Goal: Information Seeking & Learning: Learn about a topic

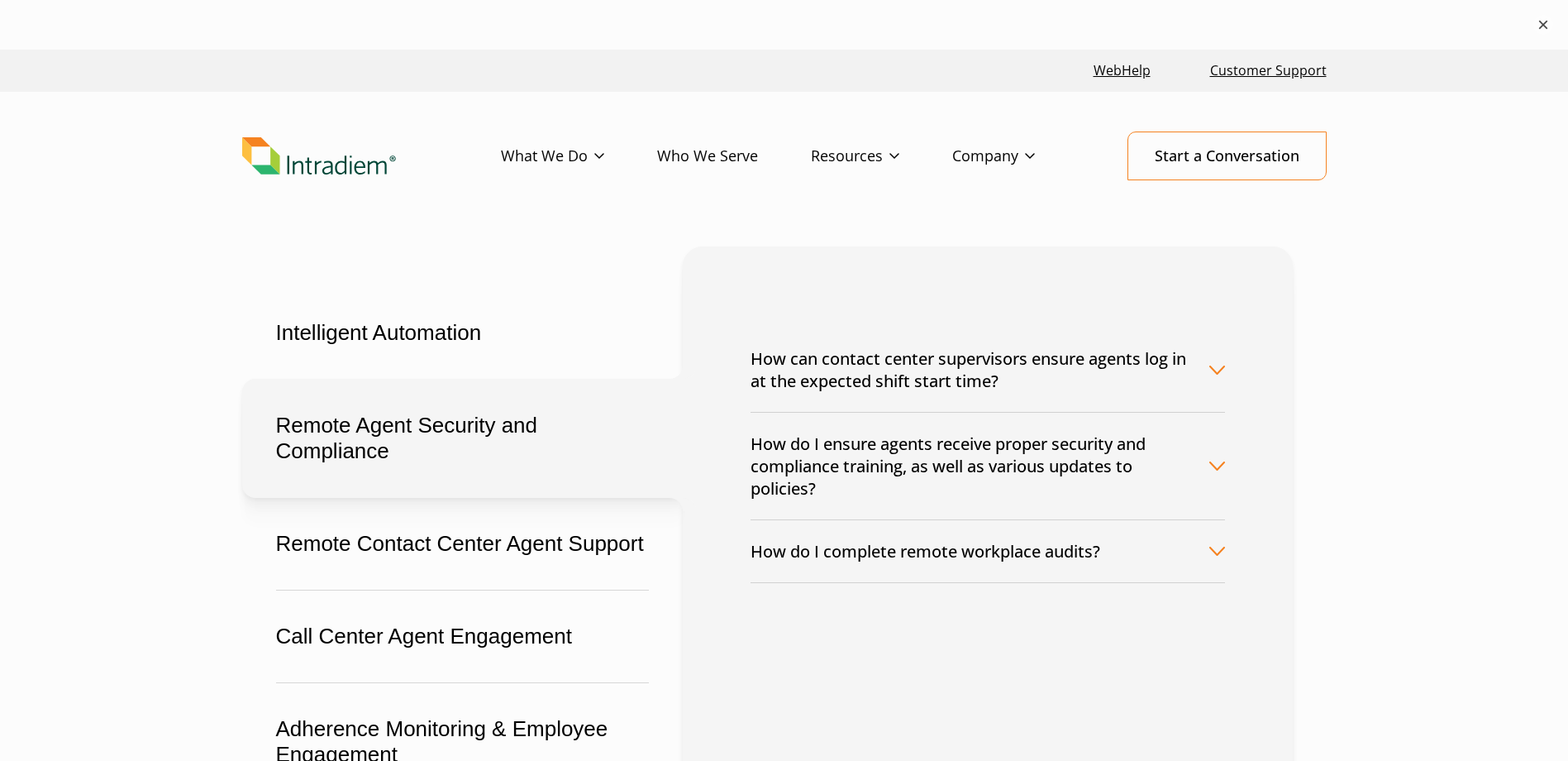
click at [1546, 23] on button "×" at bounding box center [1543, 24] width 20 height 20
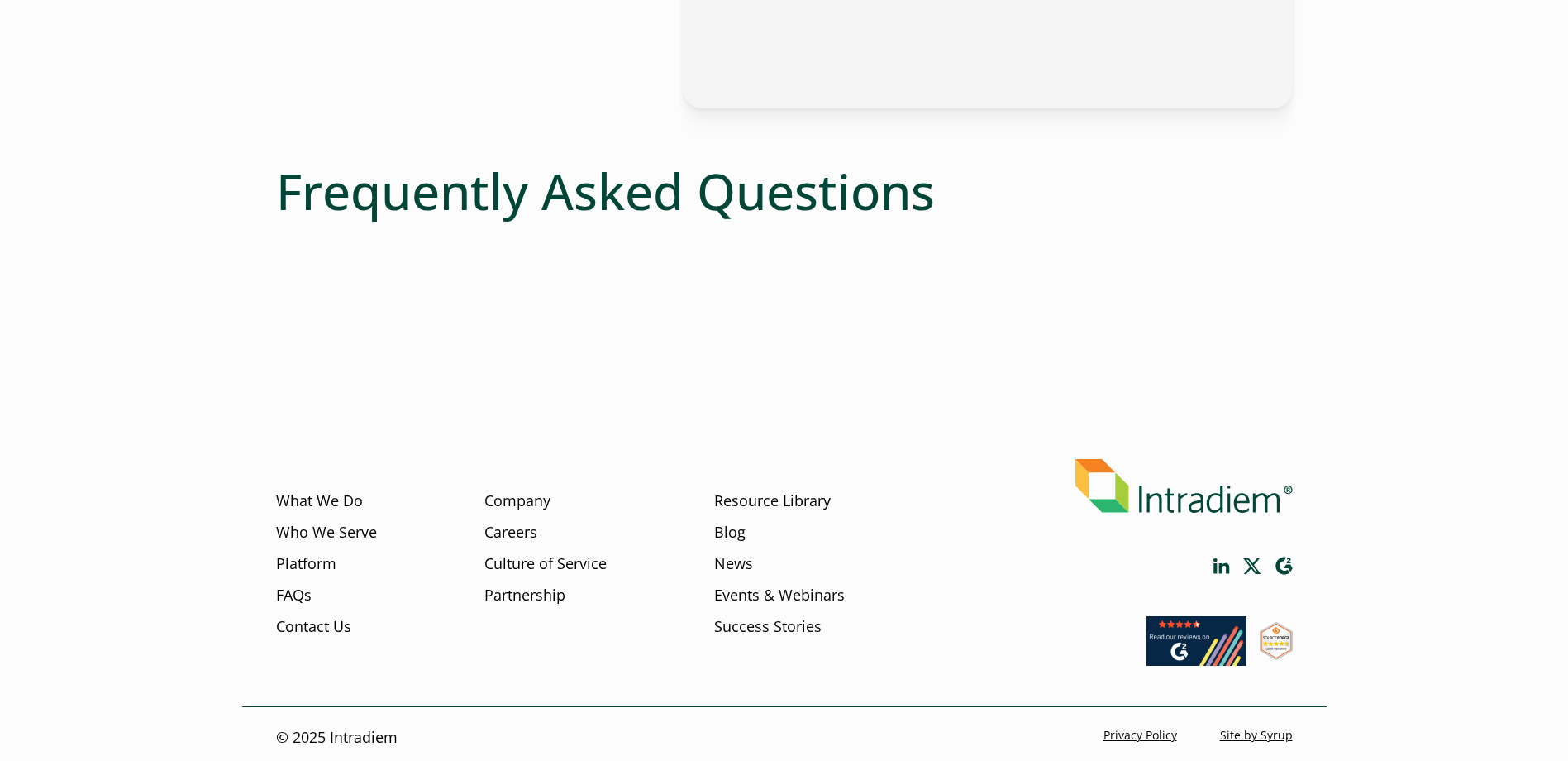
scroll to position [777, 0]
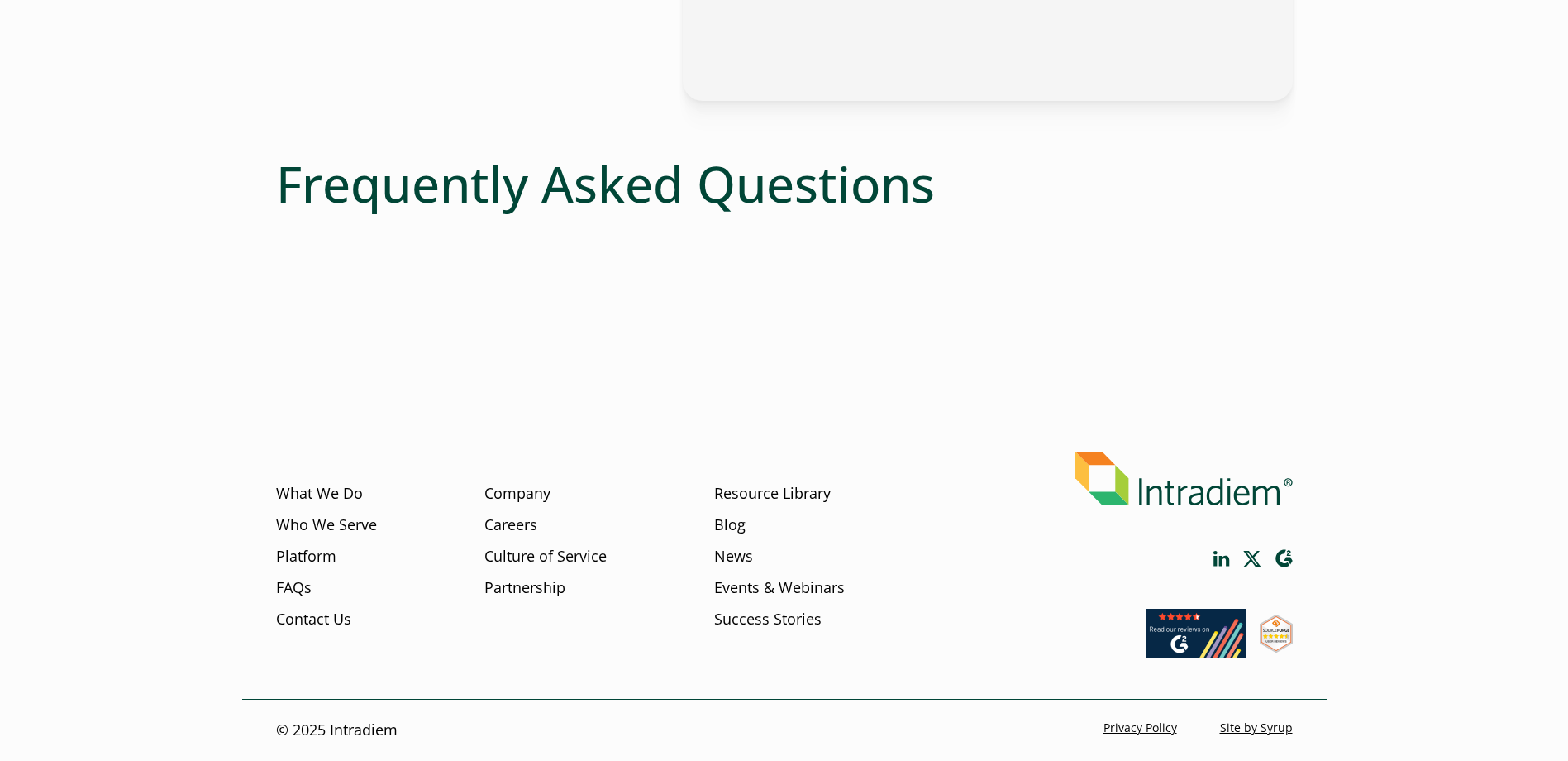
click at [704, 193] on h1 "Frequently Asked Questions" at bounding box center [784, 183] width 1017 height 60
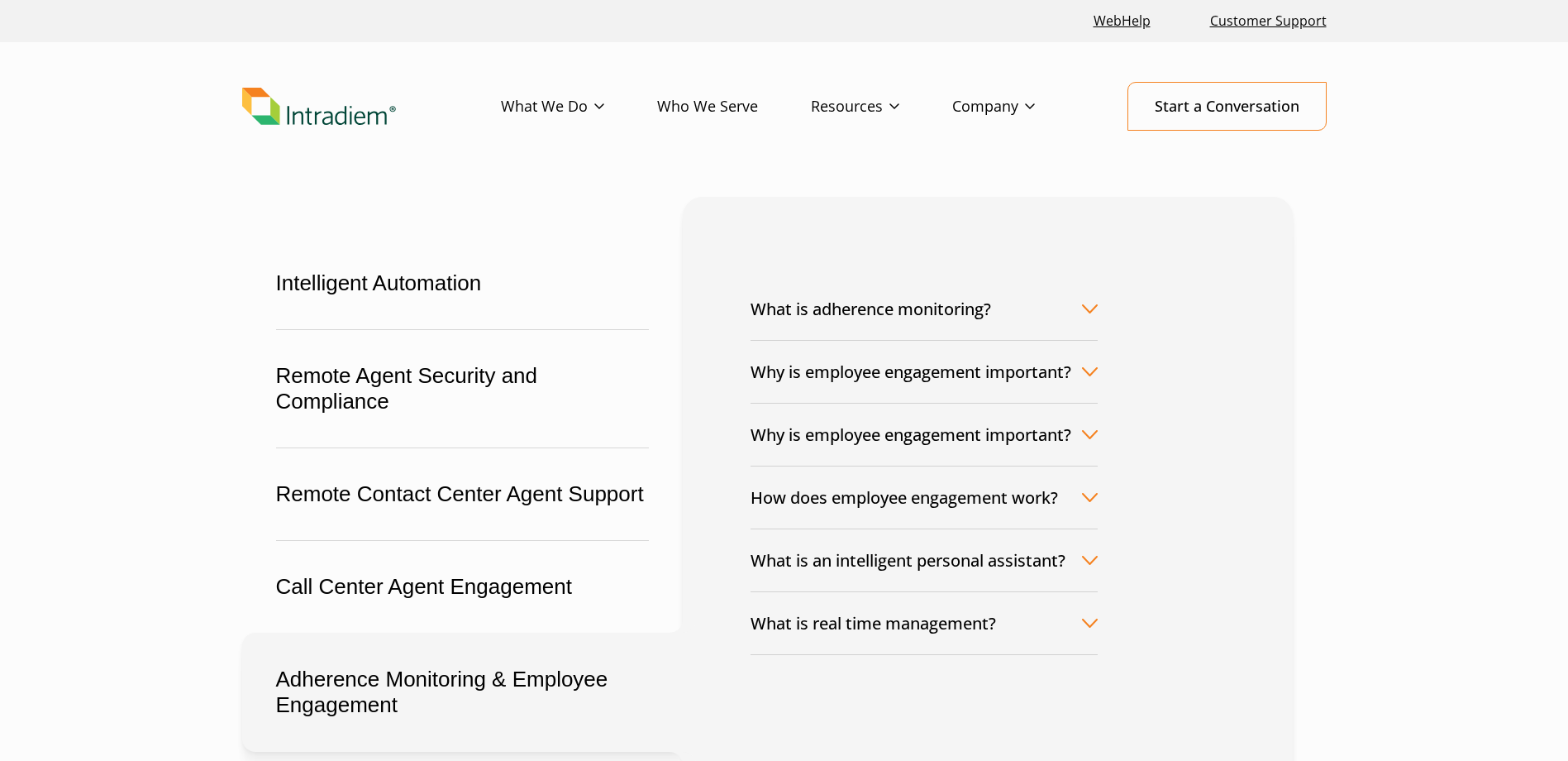
scroll to position [83, 0]
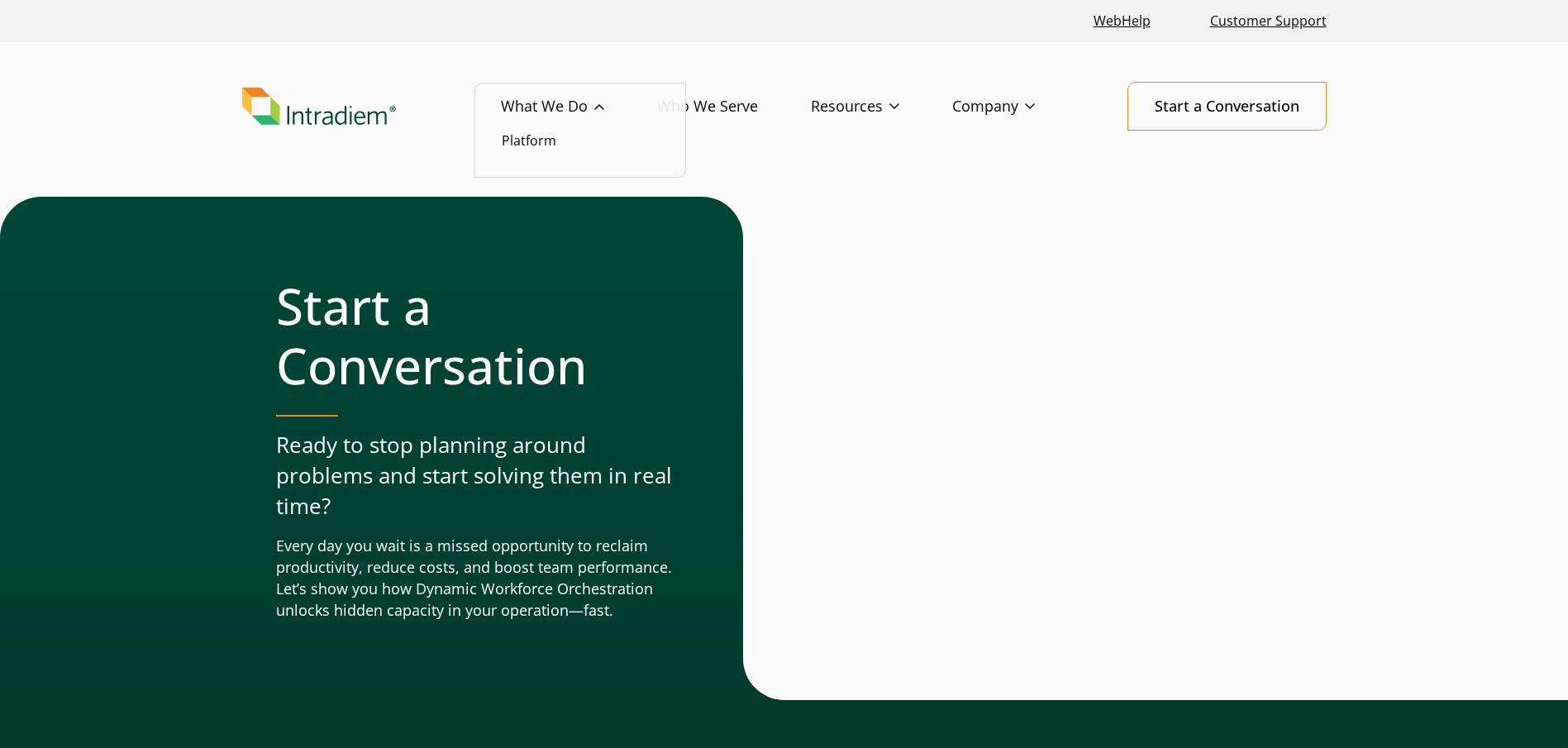
click at [573, 112] on link "What We Do" at bounding box center [579, 106] width 156 height 48
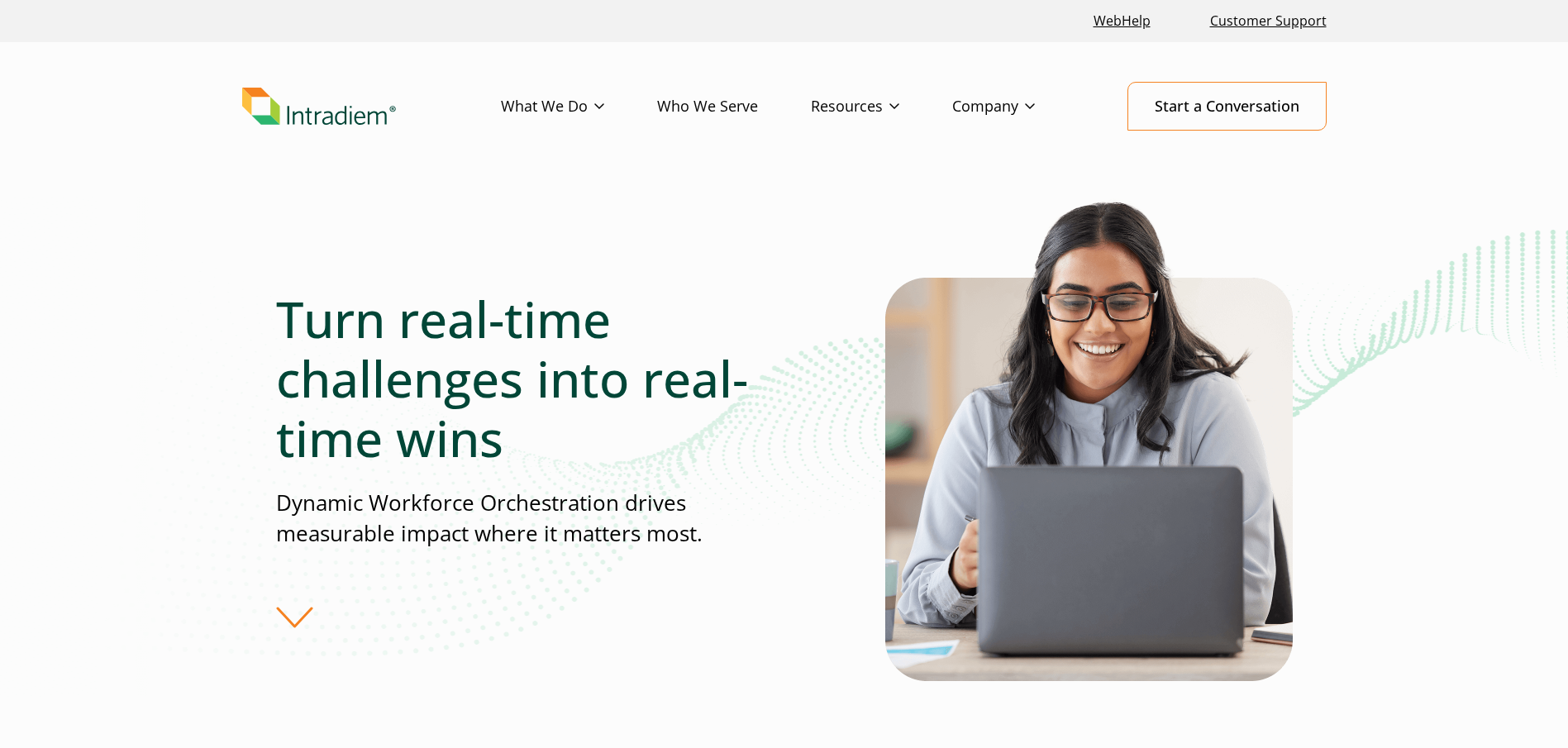
scroll to position [248, 0]
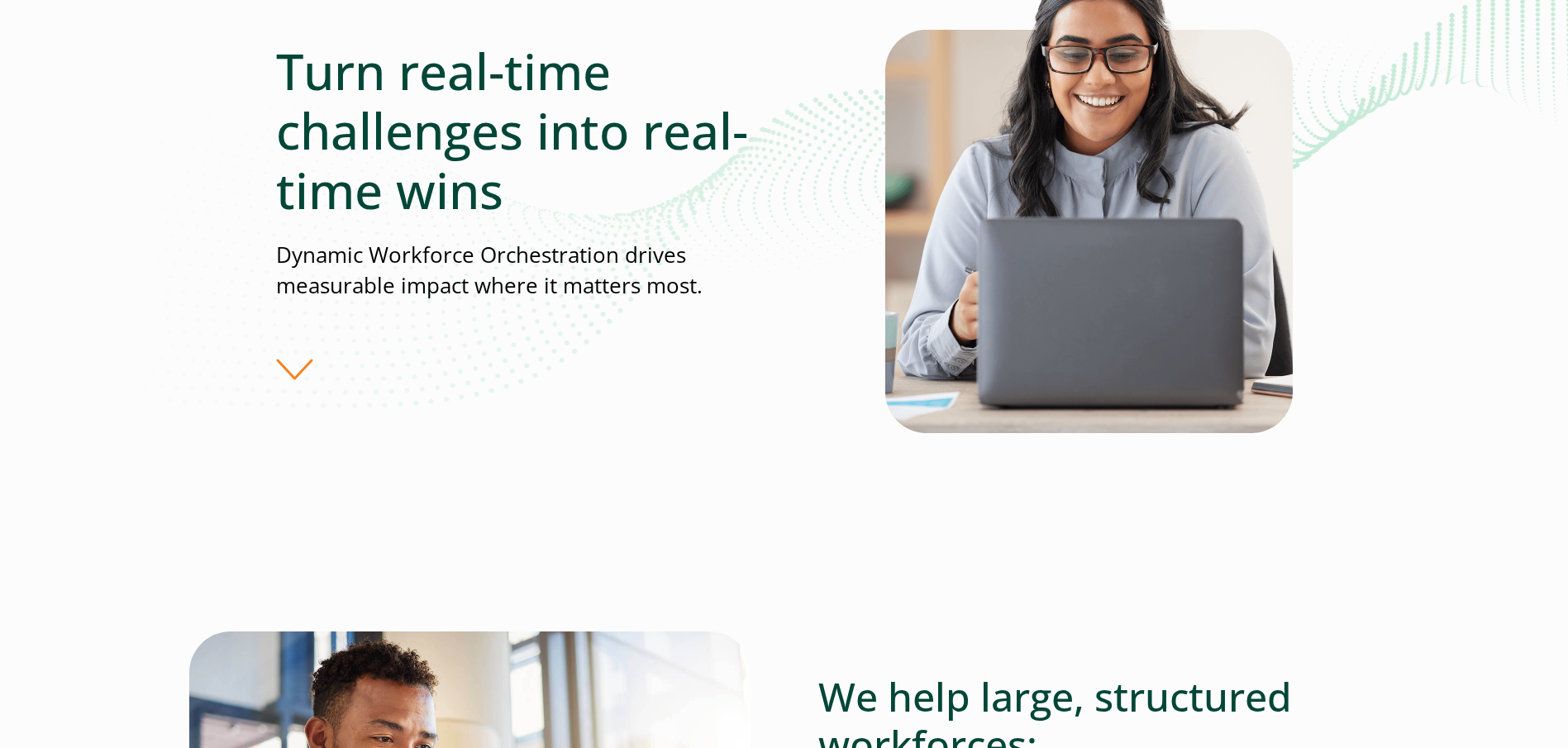
click at [288, 363] on div "Turn real-time challenges into real-time wins Dynamic Workforce Orchestration d…" at bounding box center [580, 211] width 609 height 340
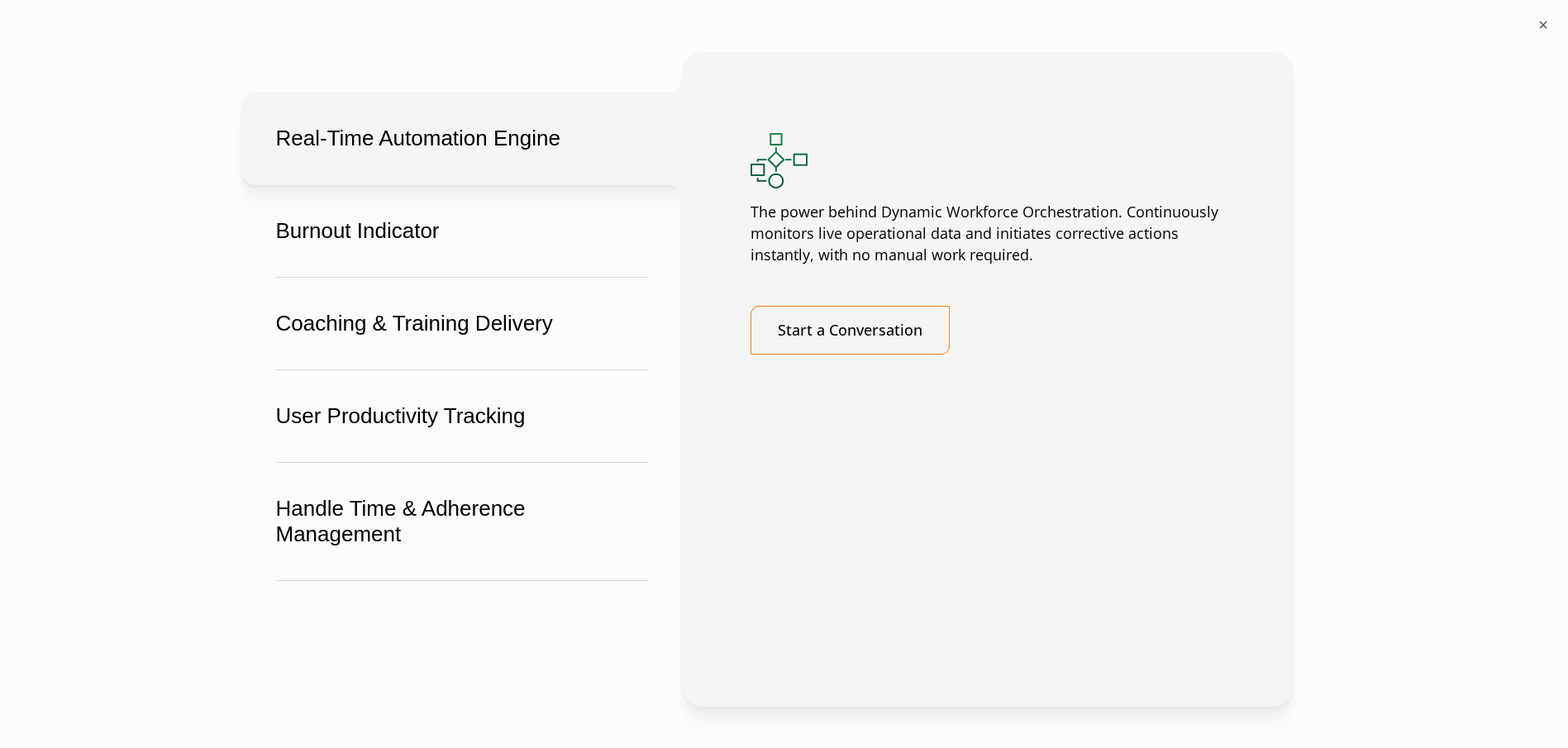
scroll to position [3059, 0]
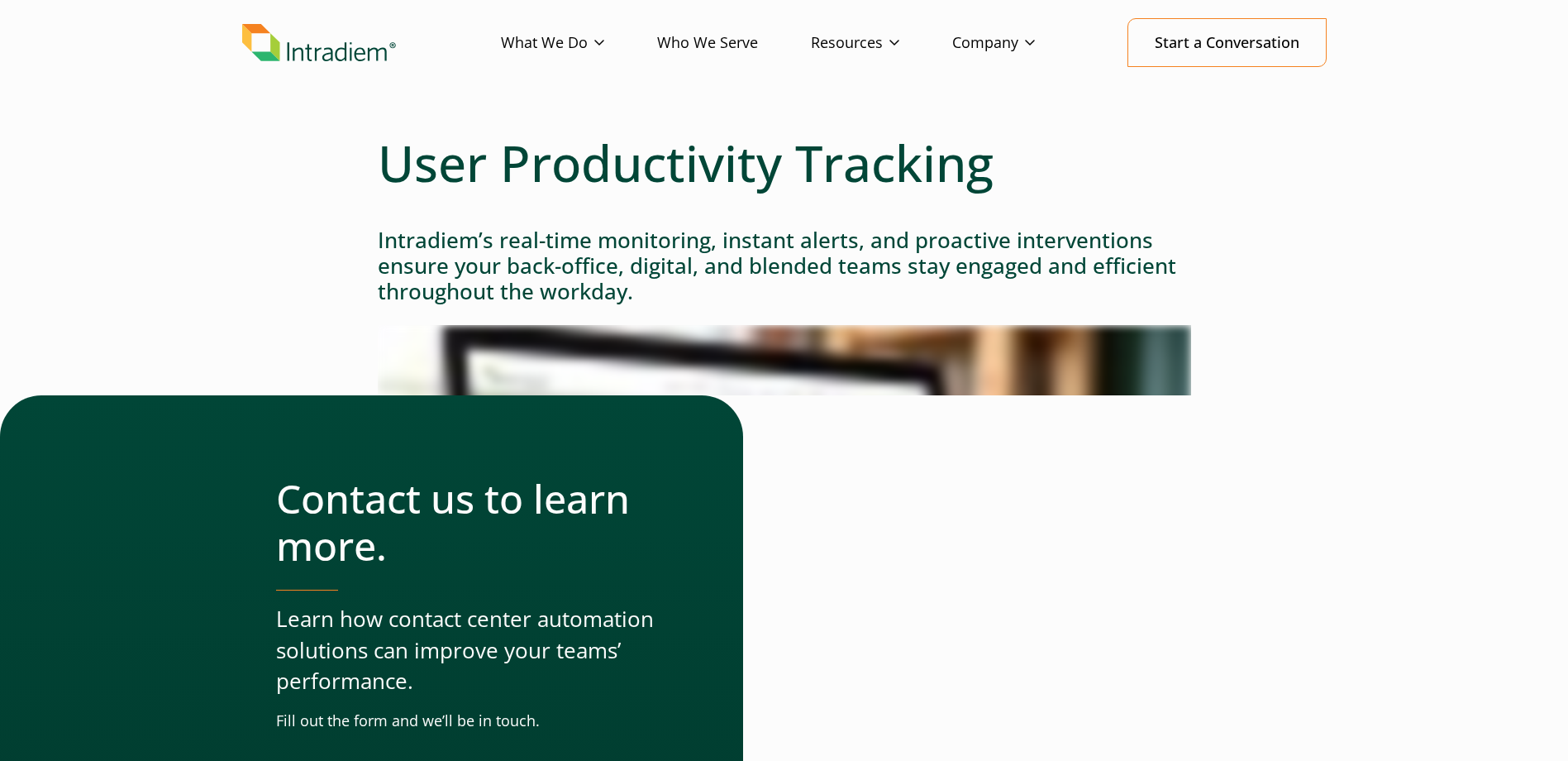
scroll to position [83, 0]
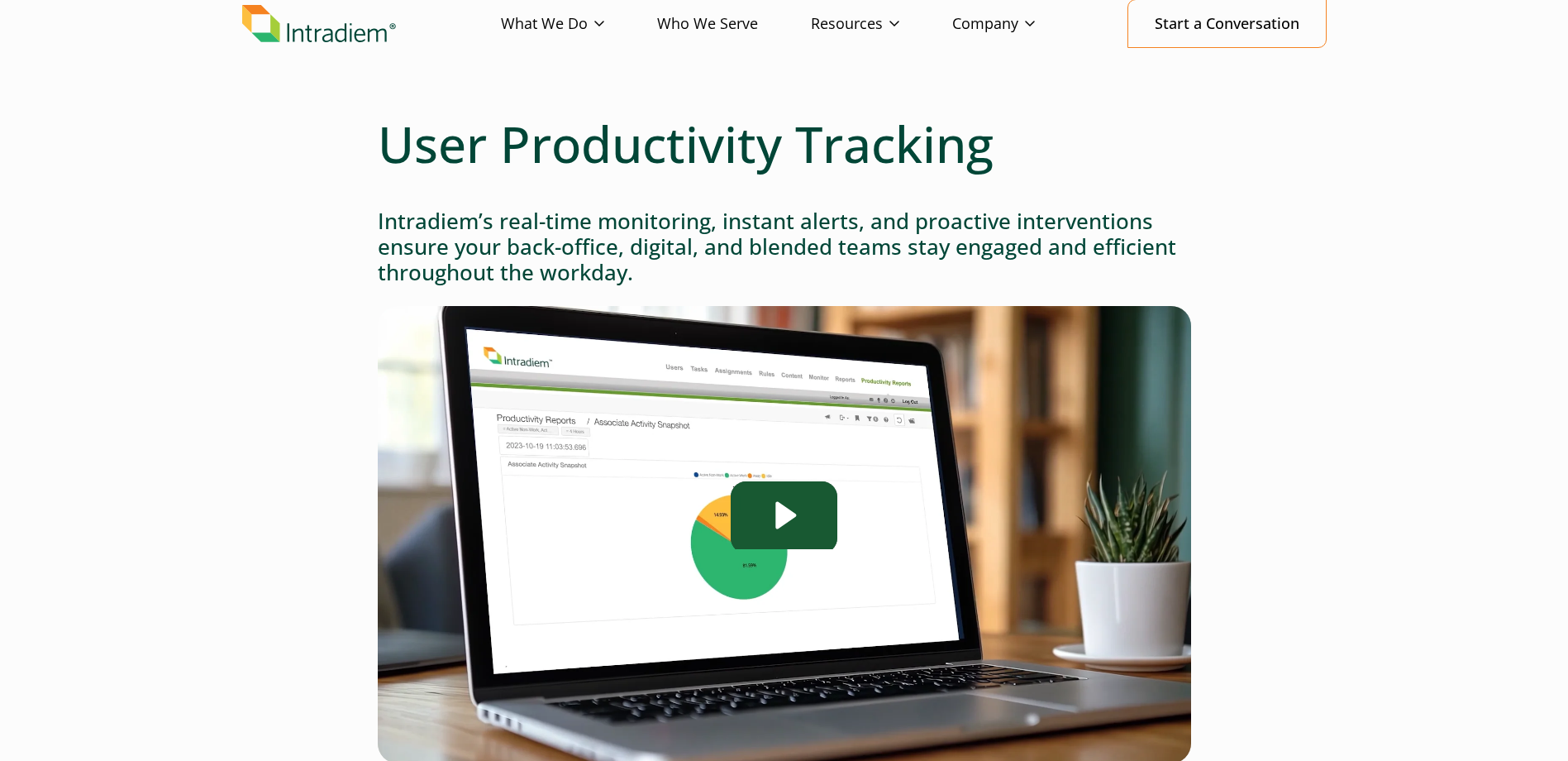
click at [764, 508] on icon "Play Video: Intradiem_User-Productivity-Tracking" at bounding box center [784, 515] width 106 height 68
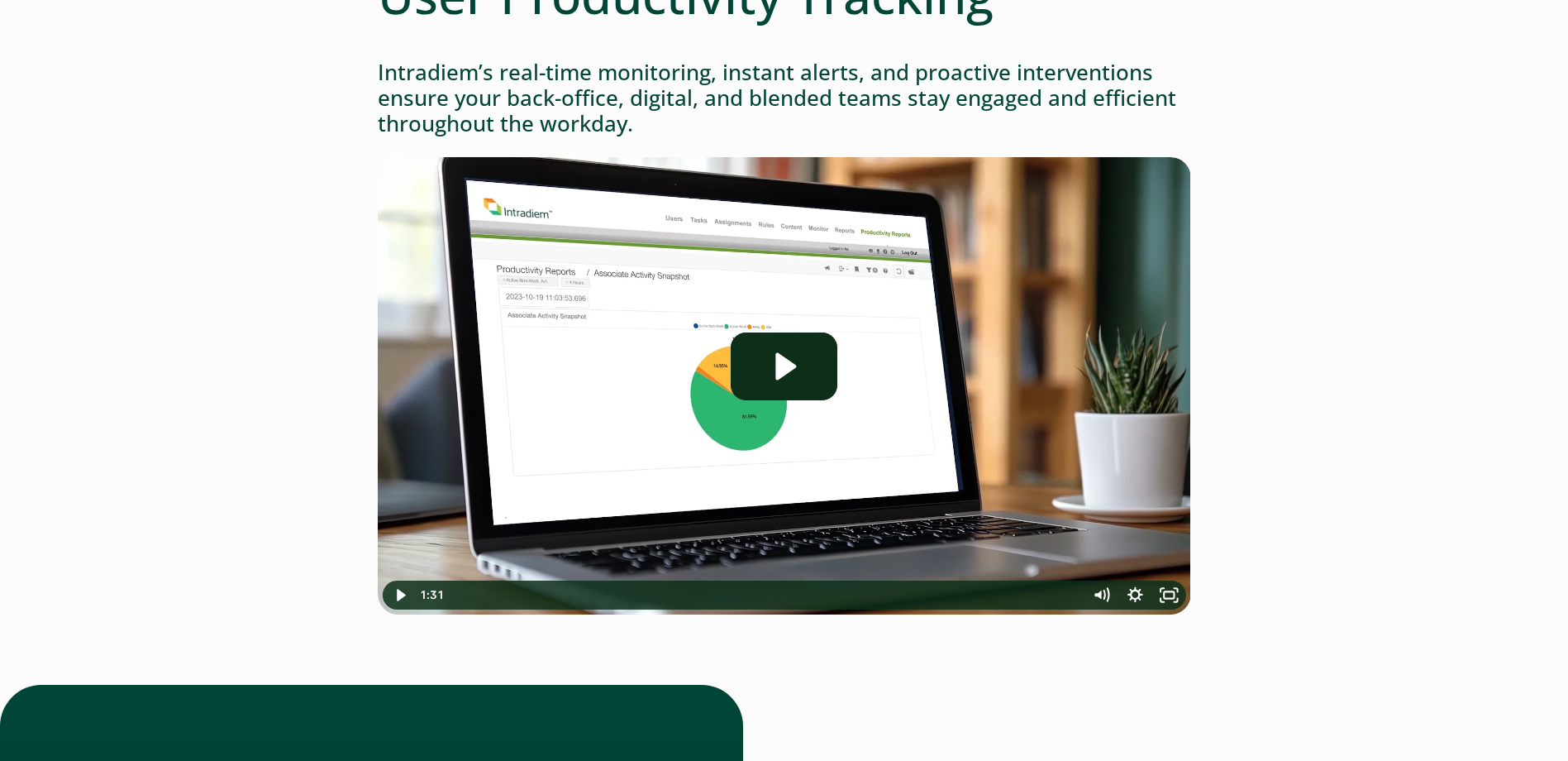
scroll to position [248, 0]
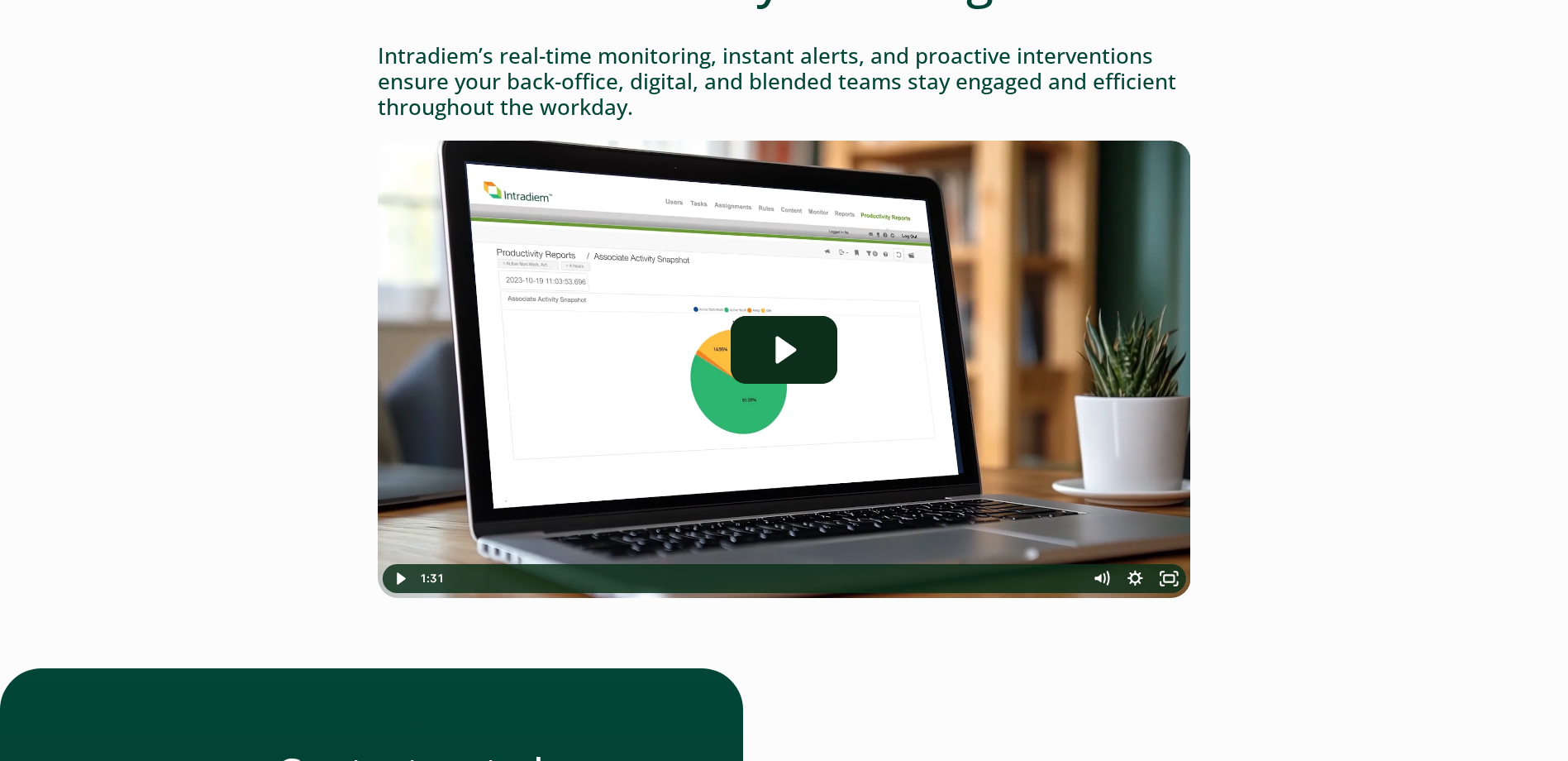
click at [477, 579] on div "Playbar" at bounding box center [765, 578] width 619 height 29
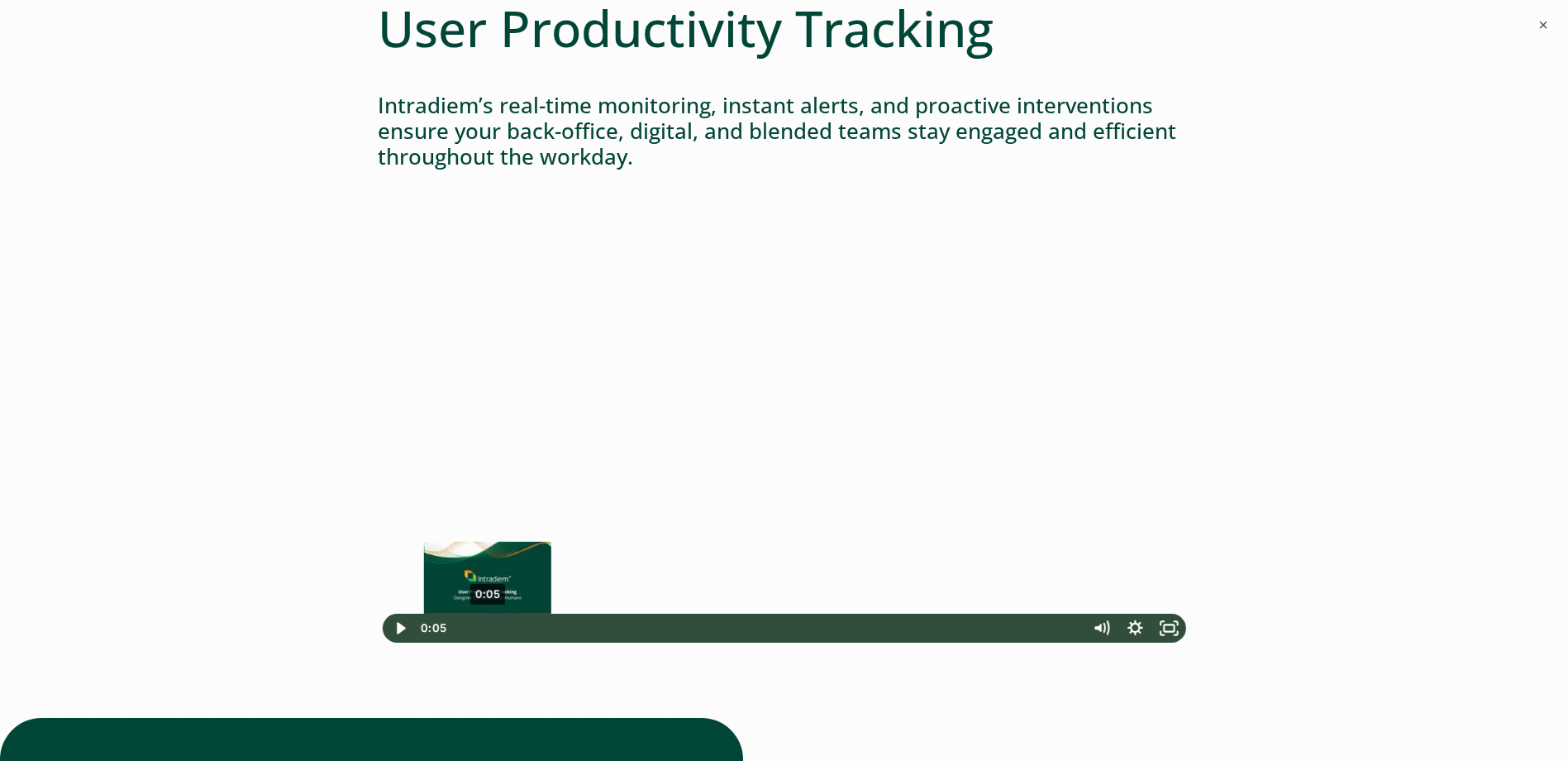
click at [488, 625] on div "0:05" at bounding box center [765, 627] width 619 height 29
click at [515, 625] on div "0:09" at bounding box center [765, 627] width 619 height 29
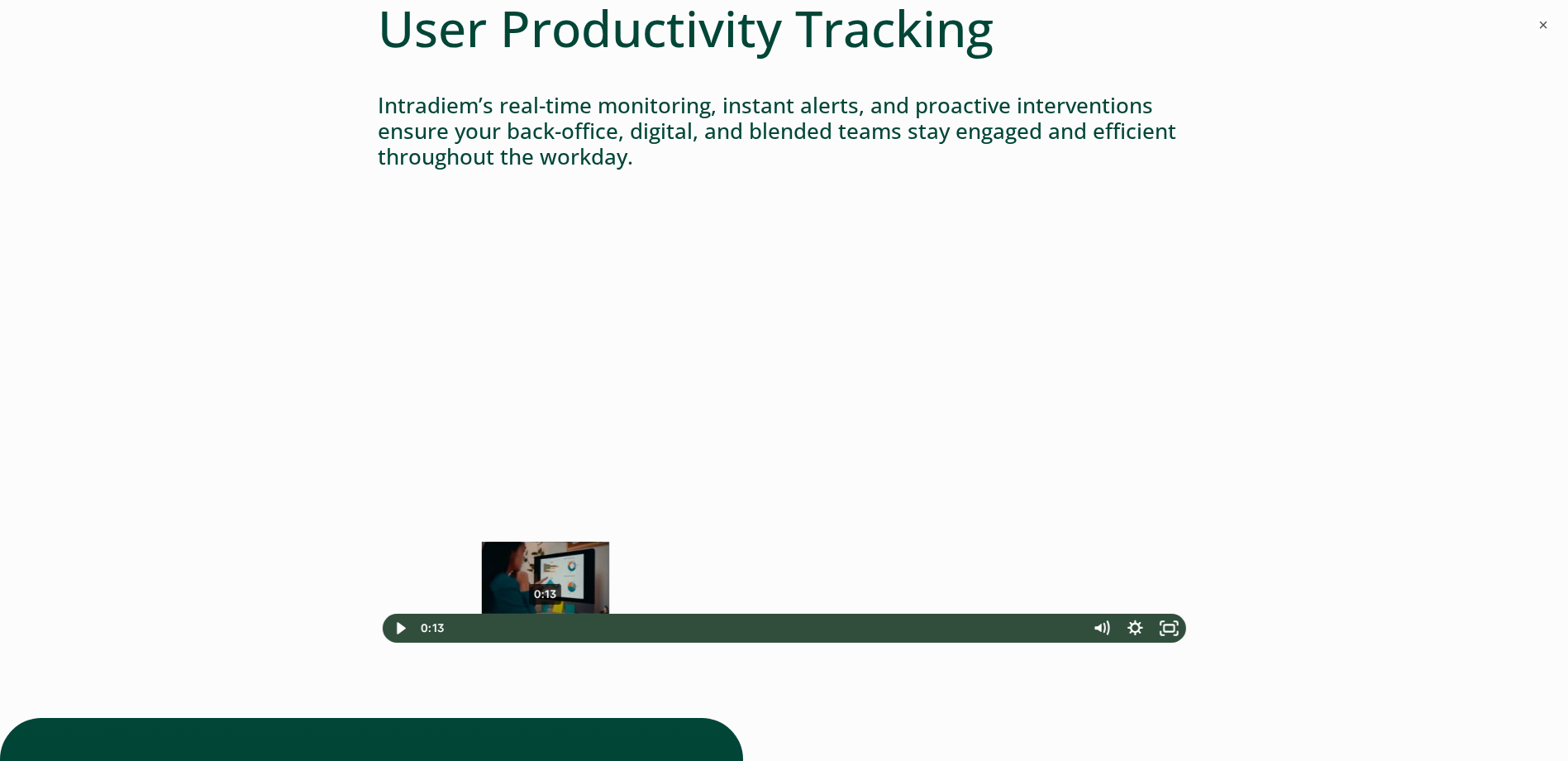
click at [546, 625] on div "0:13" at bounding box center [765, 627] width 619 height 29
click at [584, 624] on div "0:19" at bounding box center [765, 627] width 619 height 29
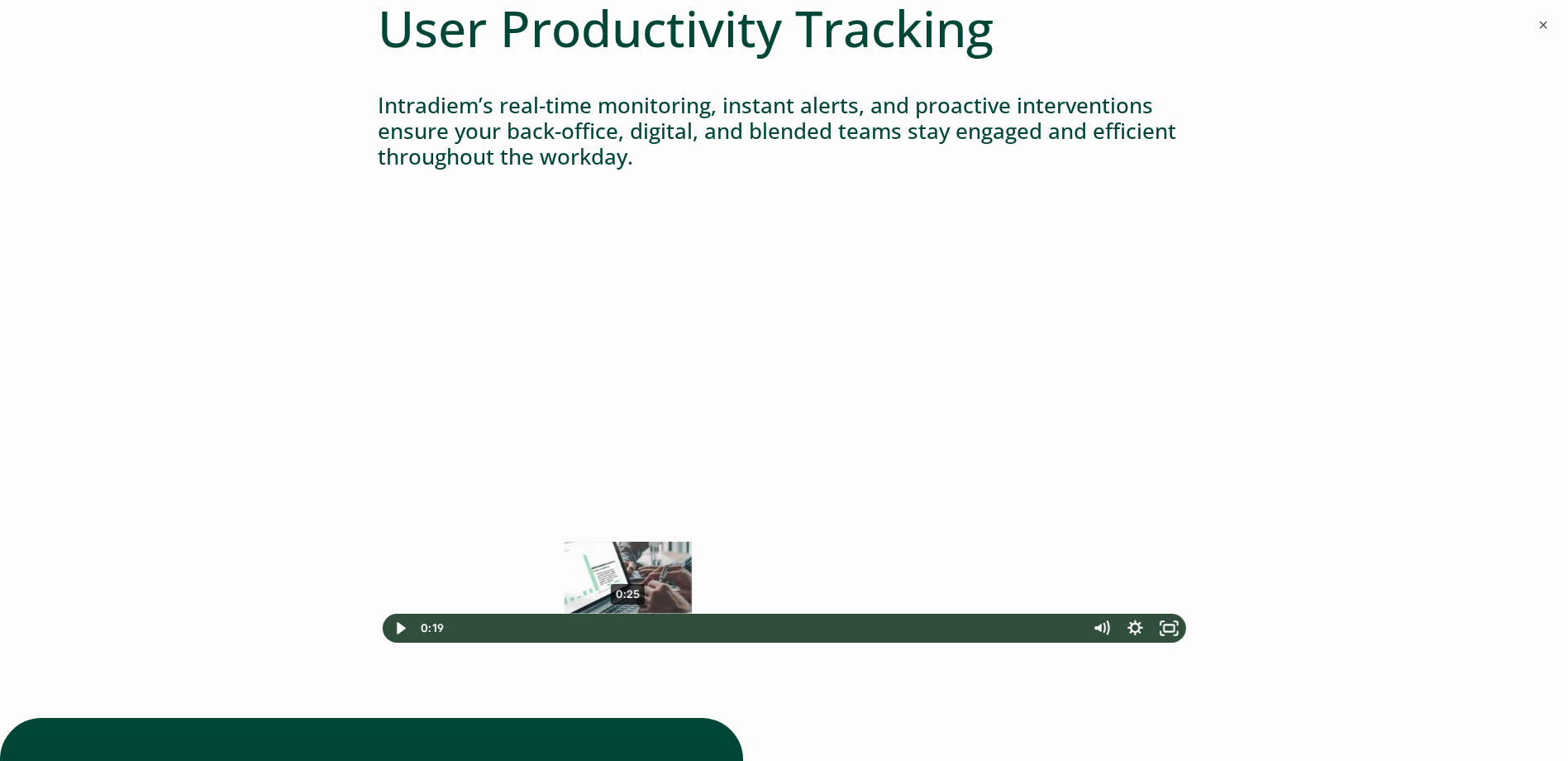
click at [628, 627] on div "0:25" at bounding box center [765, 627] width 619 height 29
click at [665, 623] on div "0:31" at bounding box center [765, 627] width 619 height 29
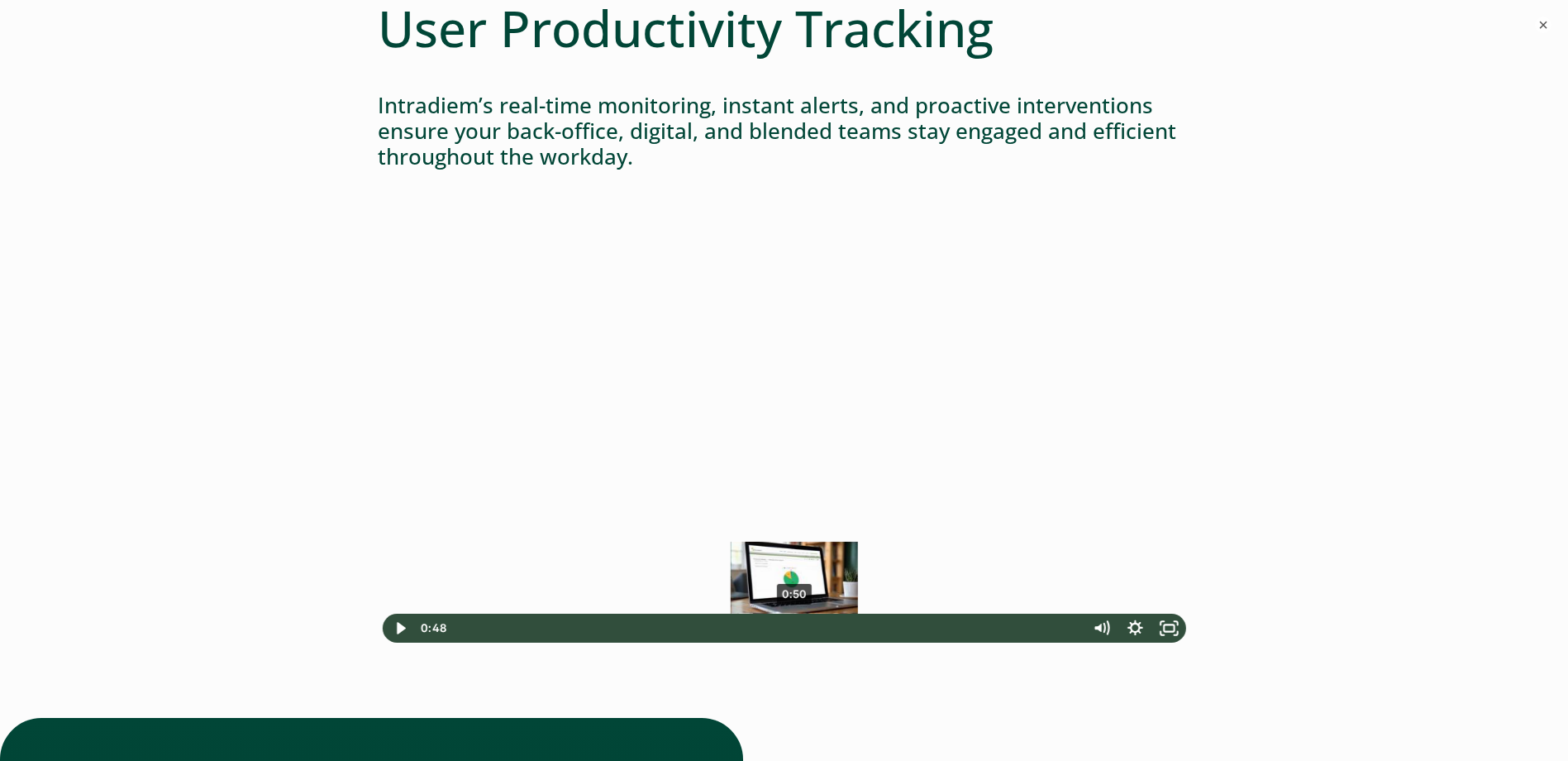
click at [795, 623] on div "0:50" at bounding box center [765, 627] width 619 height 29
click at [821, 625] on div "0:54" at bounding box center [765, 627] width 619 height 29
click at [850, 626] on div "0:58" at bounding box center [765, 627] width 619 height 29
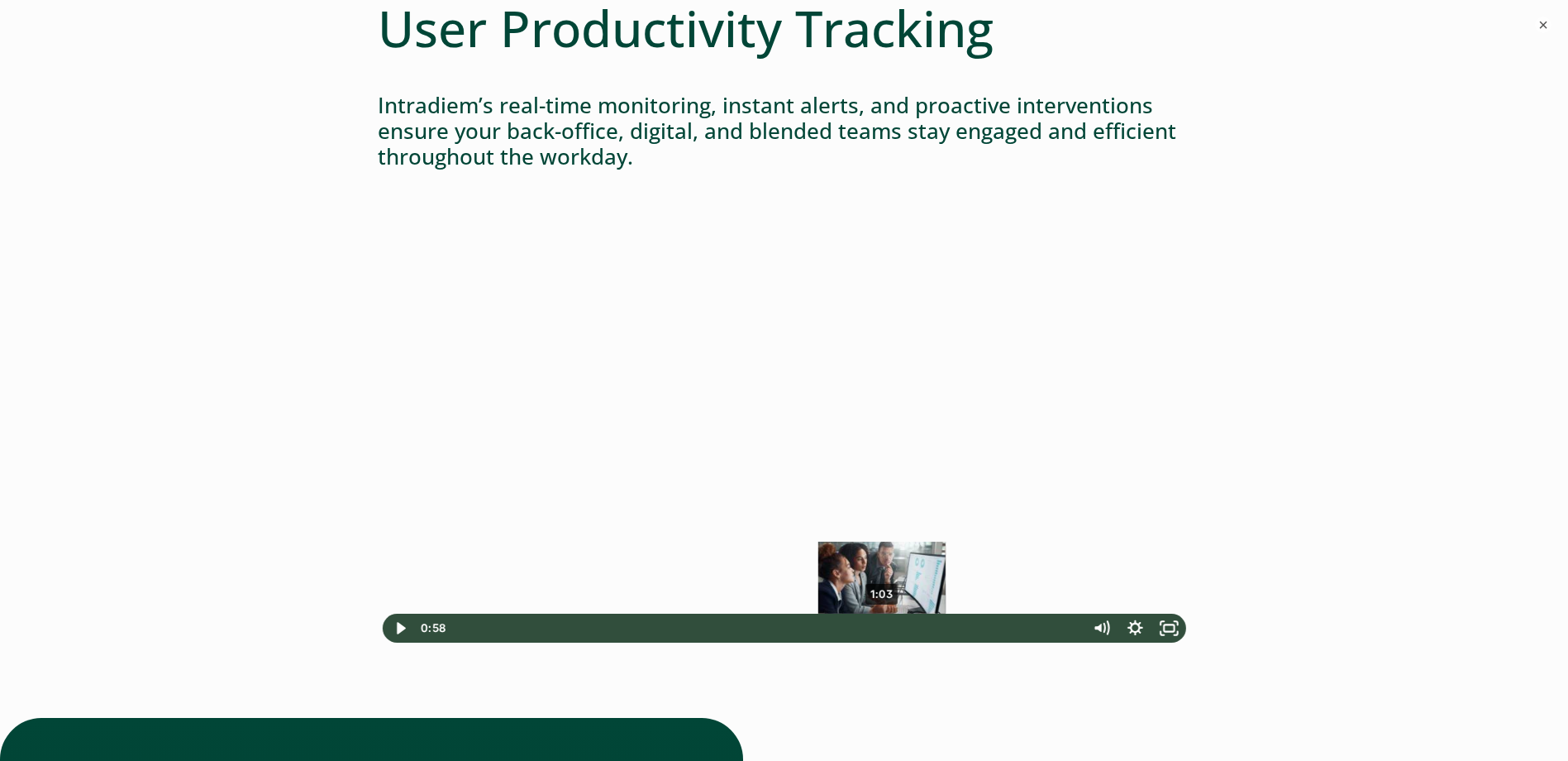
click at [882, 626] on div "1:03" at bounding box center [765, 627] width 619 height 29
click at [909, 625] on div "1:07" at bounding box center [765, 627] width 619 height 29
click at [402, 618] on icon "Play Video" at bounding box center [400, 627] width 41 height 35
click at [402, 625] on icon "Pause" at bounding box center [400, 628] width 11 height 13
